Goal: Information Seeking & Learning: Check status

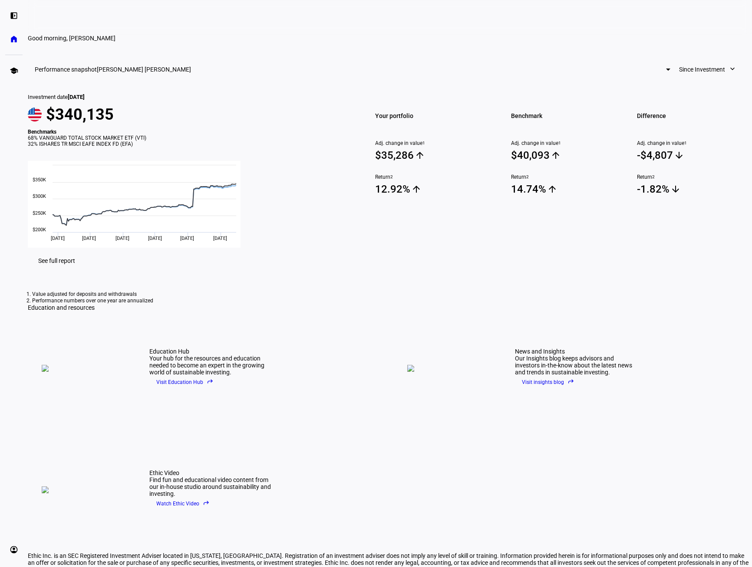
click at [679, 78] on span "Since Investment" at bounding box center [702, 69] width 46 height 17
click at [671, 100] on div at bounding box center [376, 283] width 752 height 567
click at [75, 264] on span "See full report" at bounding box center [56, 260] width 37 height 7
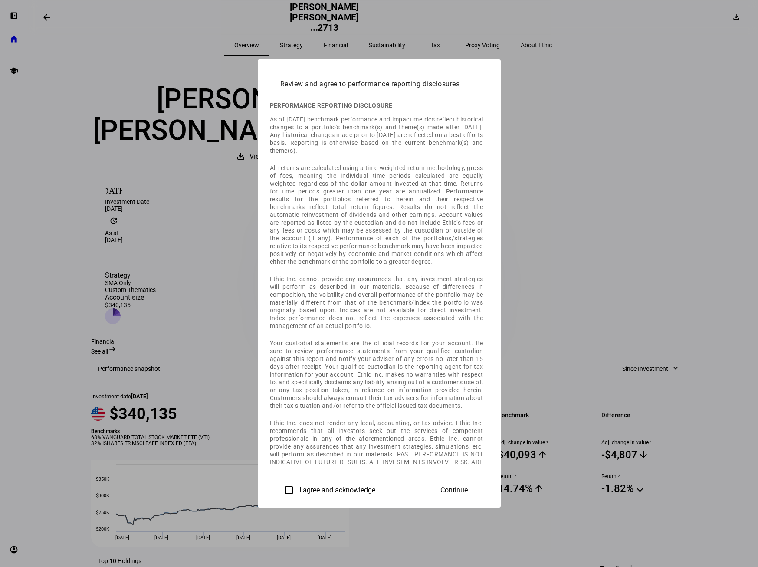
click at [280, 493] on input "I agree and acknowledge" at bounding box center [288, 490] width 17 height 17
checkbox input "true"
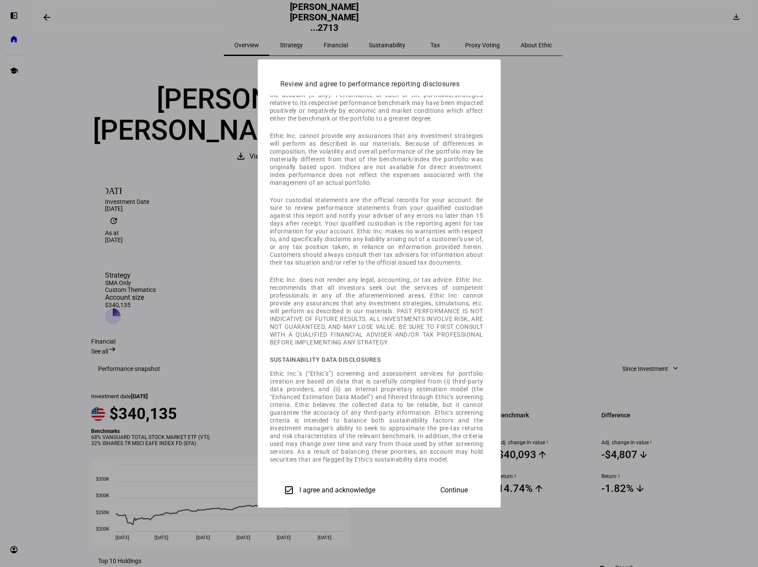
scroll to position [161, 0]
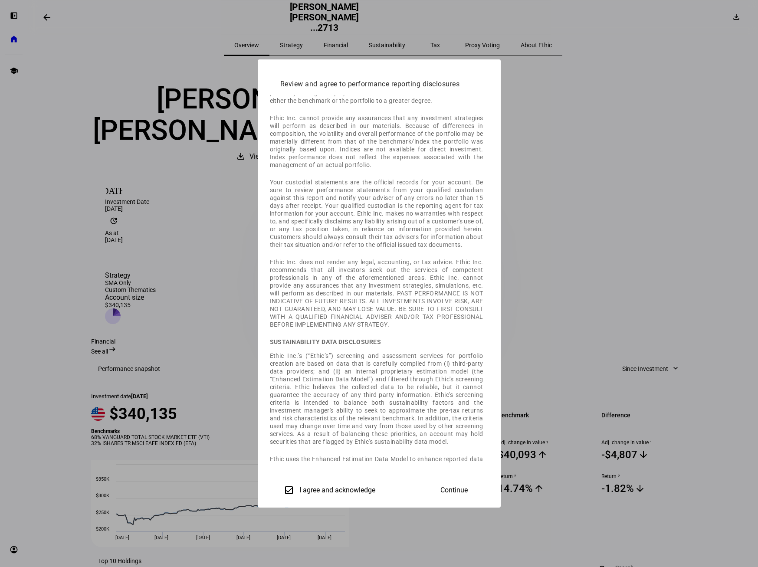
click at [468, 486] on span "Continue" at bounding box center [453, 490] width 27 height 8
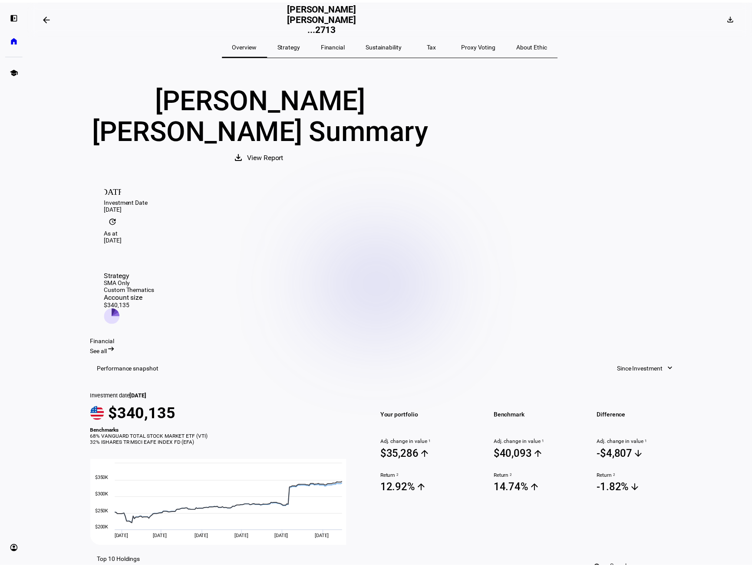
scroll to position [0, 0]
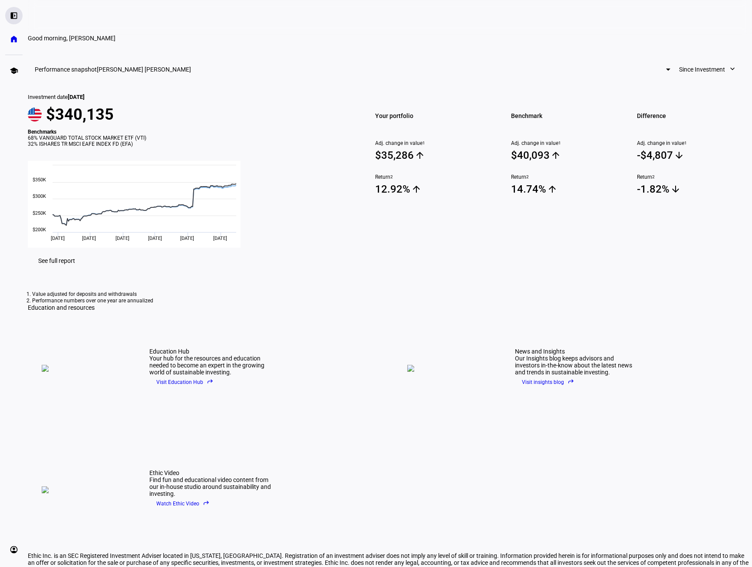
click at [9, 17] on div "left_panel_open" at bounding box center [13, 15] width 17 height 17
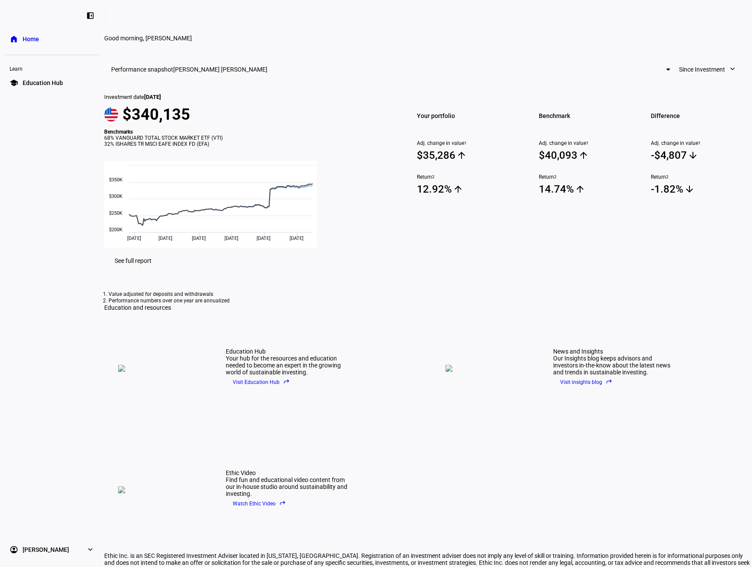
click at [24, 41] on span "Home" at bounding box center [31, 39] width 16 height 9
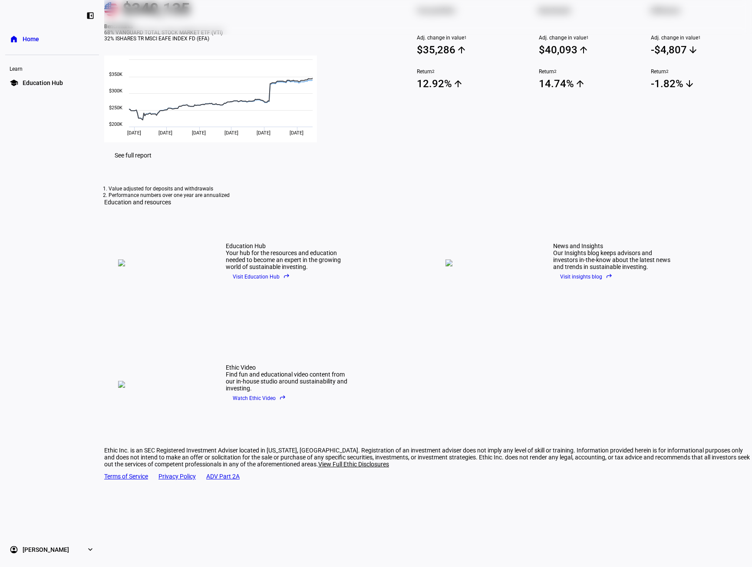
scroll to position [168, 0]
click at [91, 549] on eth-mat-symbol "expand_more" at bounding box center [90, 549] width 9 height 9
click at [33, 542] on span "Sign Out" at bounding box center [34, 544] width 23 height 9
